Goal: Information Seeking & Learning: Learn about a topic

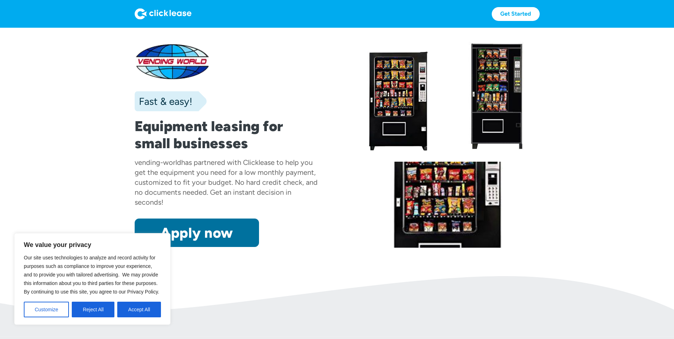
click at [222, 239] on link "Apply now" at bounding box center [197, 233] width 124 height 28
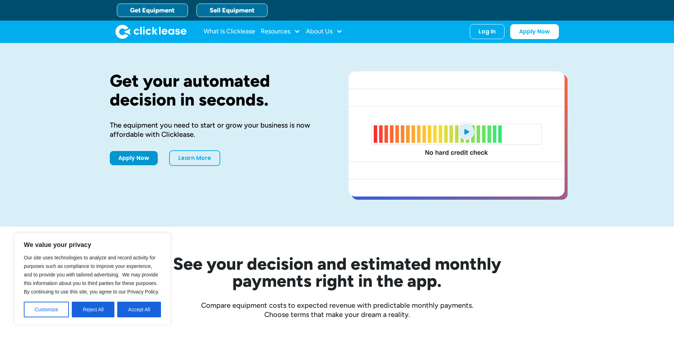
click at [238, 10] on link "Sell Equipment" at bounding box center [231, 11] width 71 height 14
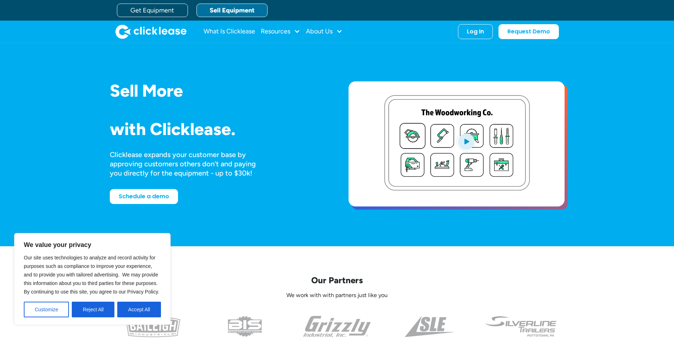
click at [228, 235] on div "Sell More Trailers Mowers Everything Welders Scrubbers Pizza Ovens Bandsaws 3D …" at bounding box center [337, 145] width 455 height 184
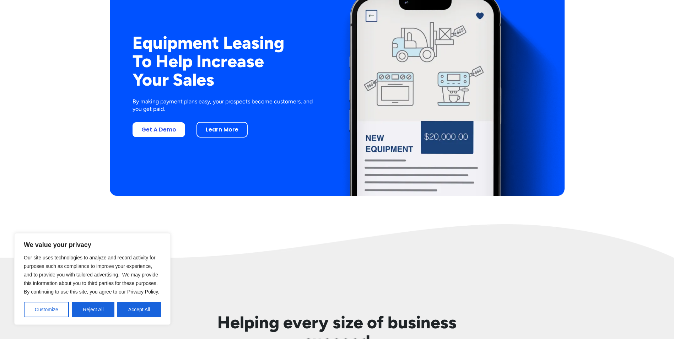
scroll to position [1393, 0]
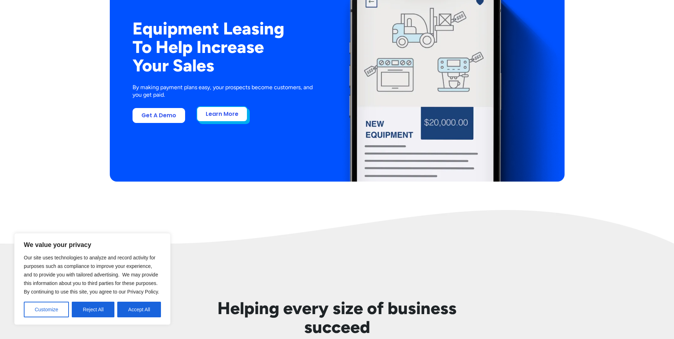
click at [228, 113] on link "Learn More" at bounding box center [221, 114] width 51 height 16
